Goal: Task Accomplishment & Management: Manage account settings

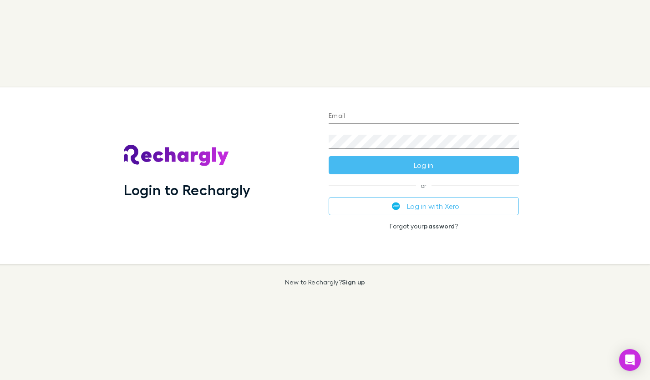
click at [425, 118] on input "Email" at bounding box center [424, 116] width 190 height 15
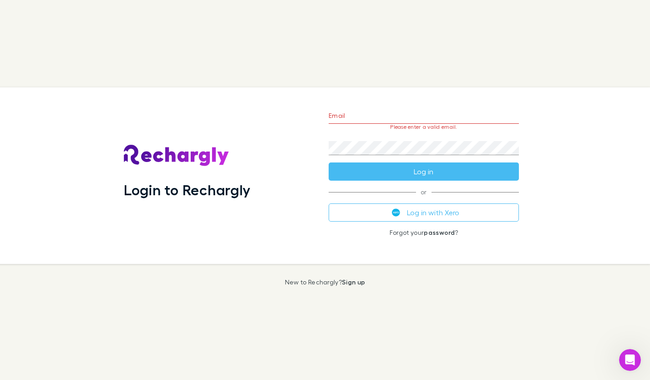
click at [384, 118] on input "Email" at bounding box center [424, 116] width 190 height 15
click at [480, 116] on input "Email" at bounding box center [424, 116] width 190 height 15
click at [522, 132] on div "Email Please enter a valid email. Password Log in or Log in with Xero Forgot yo…" at bounding box center [424, 175] width 205 height 177
click at [435, 117] on input "Email" at bounding box center [424, 116] width 190 height 15
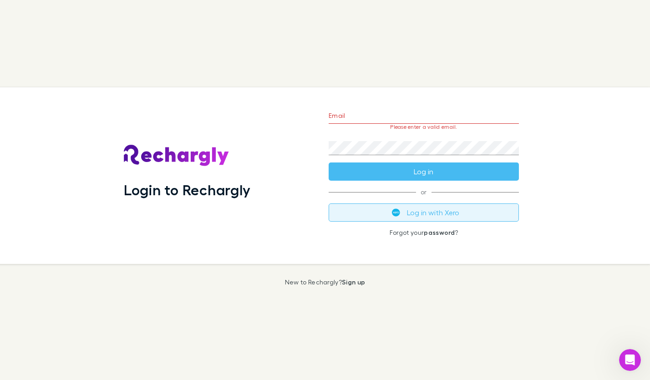
drag, startPoint x: 415, startPoint y: 210, endPoint x: 410, endPoint y: 211, distance: 5.1
click at [415, 210] on button "Log in with Xero" at bounding box center [424, 213] width 190 height 18
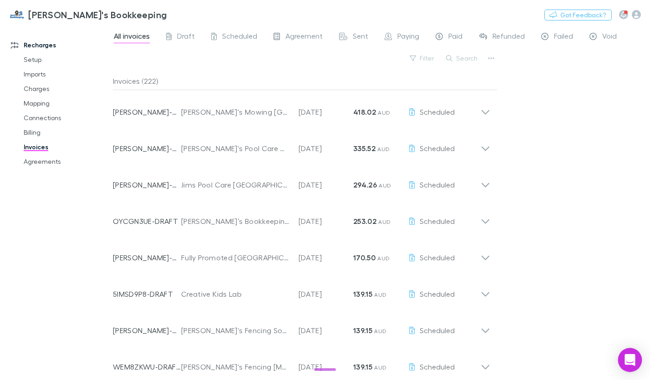
drag, startPoint x: 631, startPoint y: 367, endPoint x: 622, endPoint y: 364, distance: 9.9
click at [631, 367] on div "Open Intercom Messenger" at bounding box center [630, 360] width 24 height 24
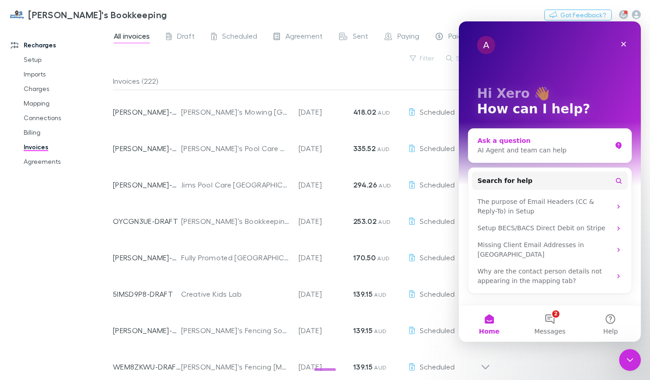
click at [524, 149] on div "AI Agent and team can help" at bounding box center [544, 151] width 134 height 10
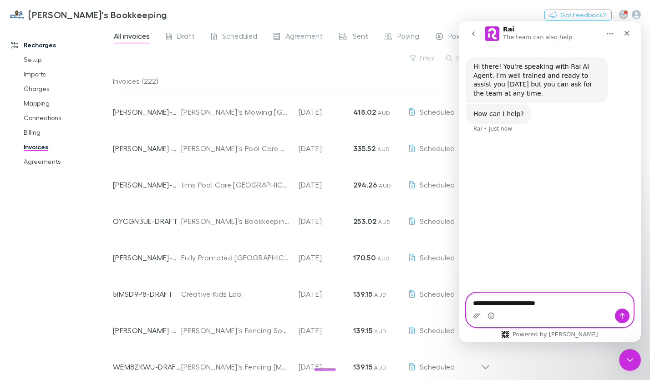
click at [566, 305] on textarea "**********" at bounding box center [549, 300] width 167 height 15
paste textarea "**********"
type textarea "**********"
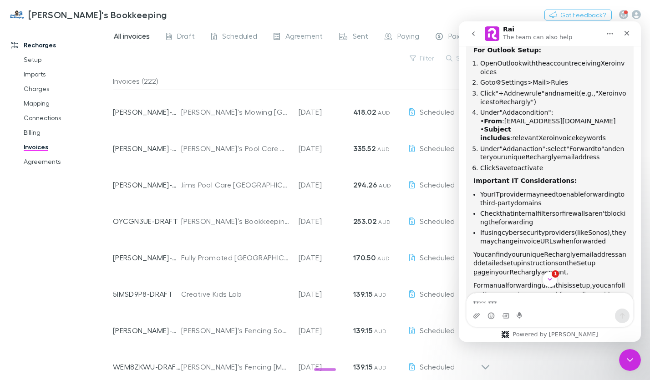
scroll to position [220, 0]
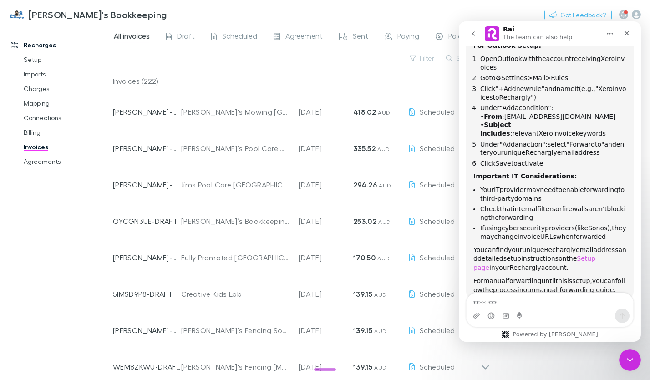
click at [595, 255] on link "Setup page" at bounding box center [534, 263] width 122 height 16
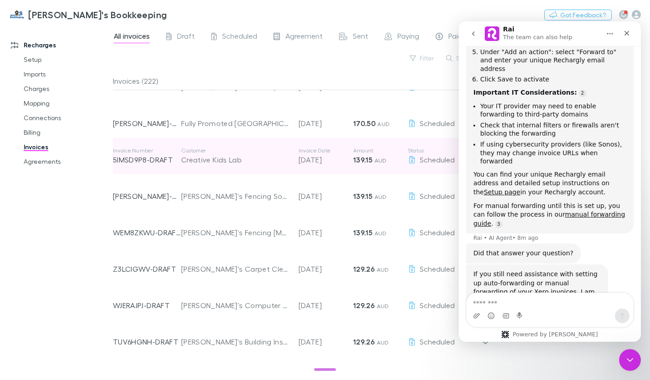
scroll to position [0, 0]
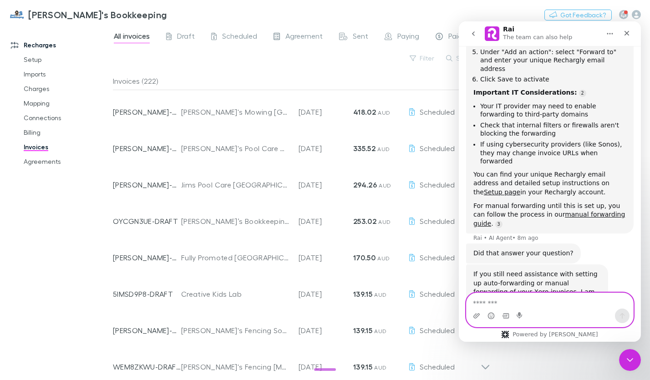
click at [515, 305] on textarea "Message…" at bounding box center [549, 300] width 167 height 15
paste textarea "**********"
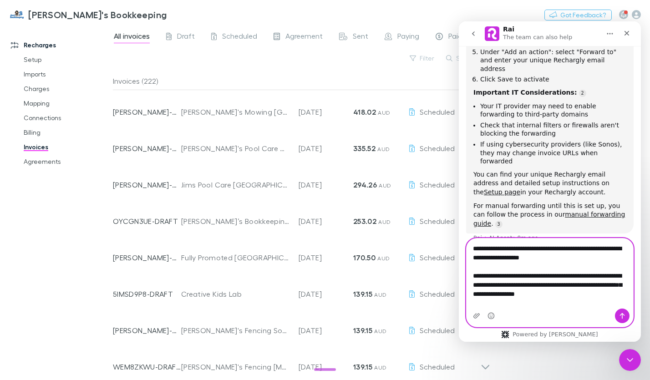
scroll to position [358, 0]
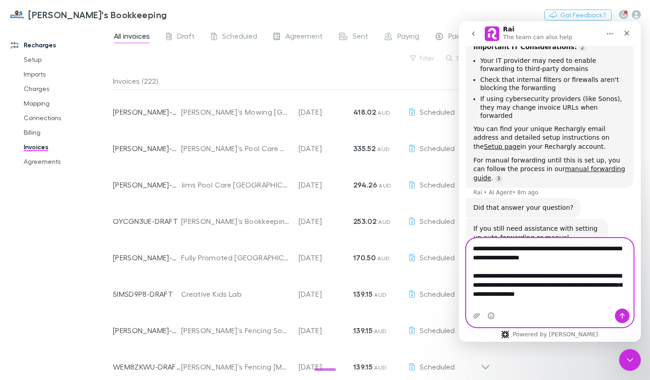
drag, startPoint x: 589, startPoint y: 303, endPoint x: 466, endPoint y: 287, distance: 124.4
click at [466, 287] on textarea "**********" at bounding box center [549, 269] width 167 height 61
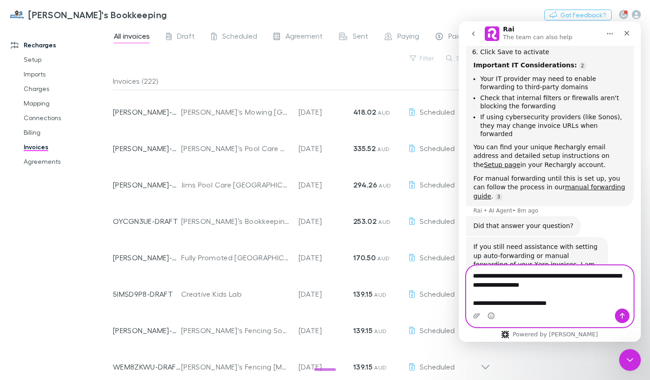
type textarea "**********"
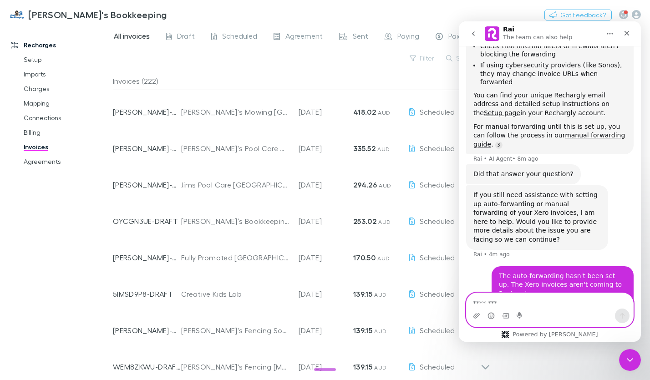
scroll to position [392, 0]
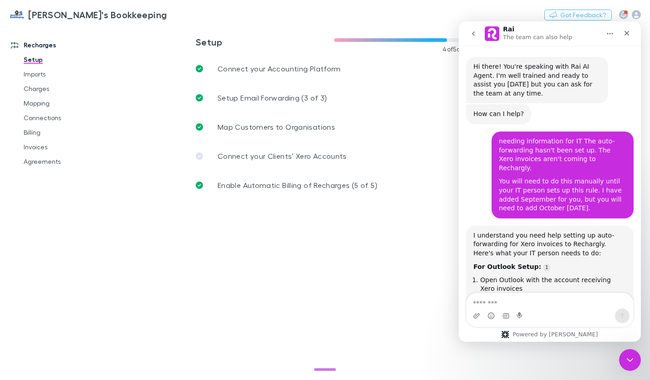
scroll to position [247, 0]
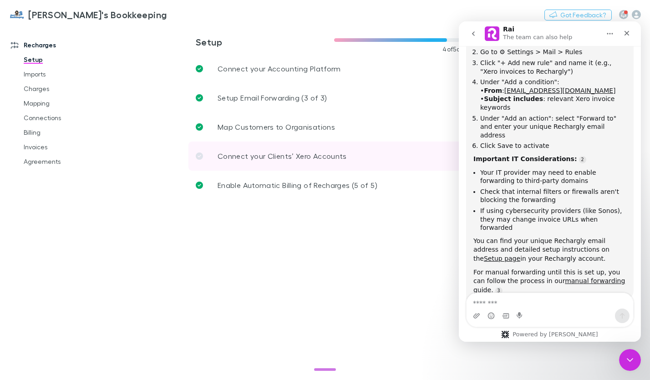
click at [266, 148] on link "Connect your Clients’ Xero Accounts" at bounding box center [334, 156] width 291 height 29
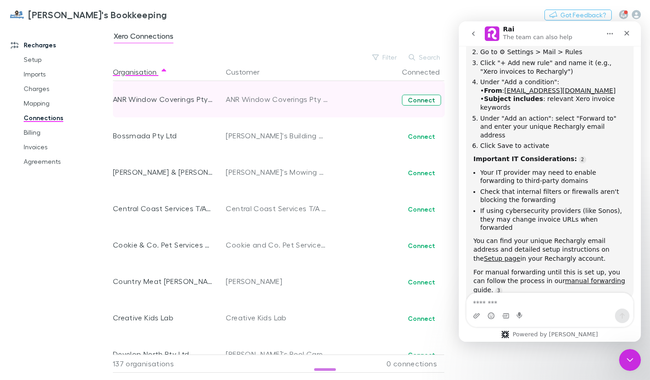
click at [429, 99] on button "Connect" at bounding box center [421, 100] width 39 height 11
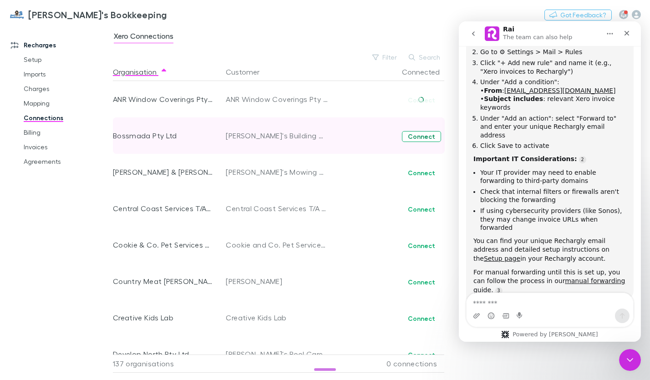
click at [417, 137] on button "Connect" at bounding box center [421, 136] width 39 height 11
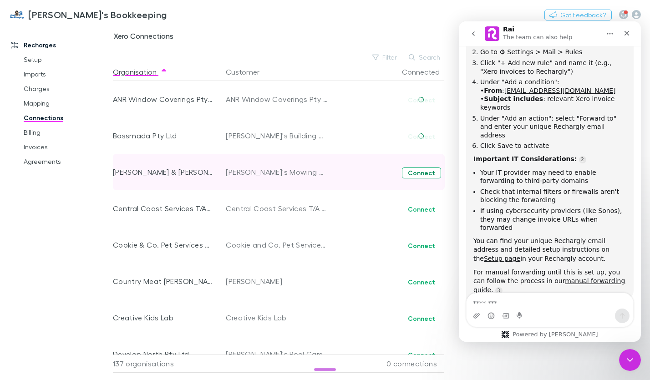
click at [414, 178] on button "Connect" at bounding box center [421, 173] width 39 height 11
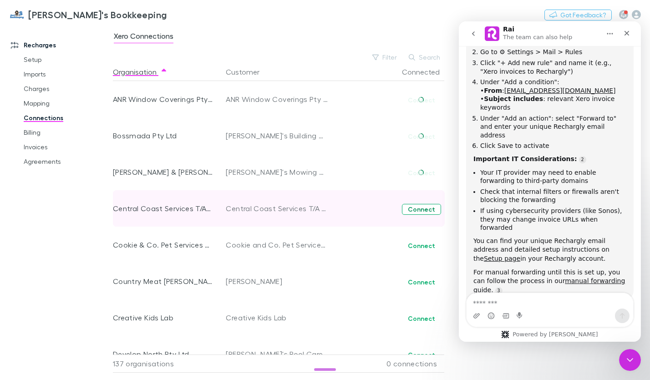
click at [414, 209] on button "Connect" at bounding box center [421, 209] width 39 height 11
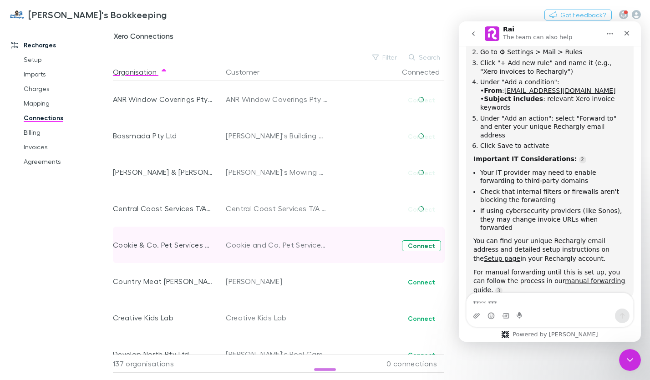
click at [419, 245] on button "Connect" at bounding box center [421, 245] width 39 height 11
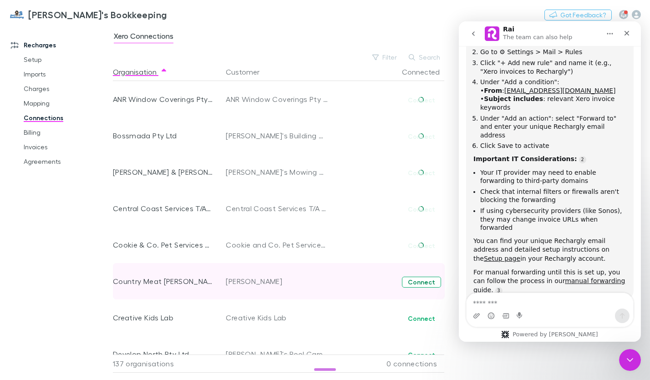
click at [424, 281] on button "Connect" at bounding box center [421, 282] width 39 height 11
